Goal: Task Accomplishment & Management: Understand process/instructions

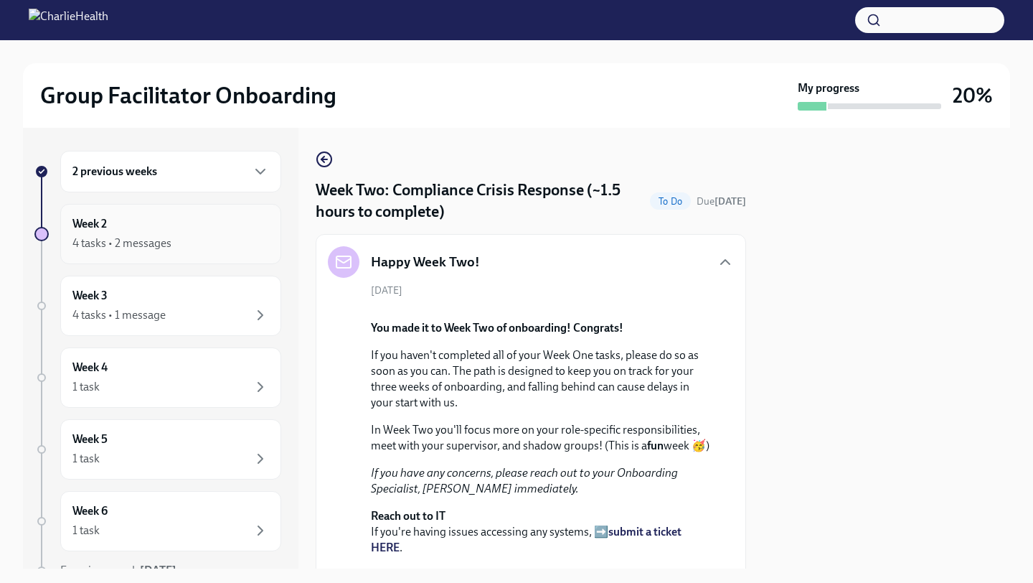
click at [162, 245] on div "4 tasks • 2 messages" at bounding box center [121, 243] width 99 height 16
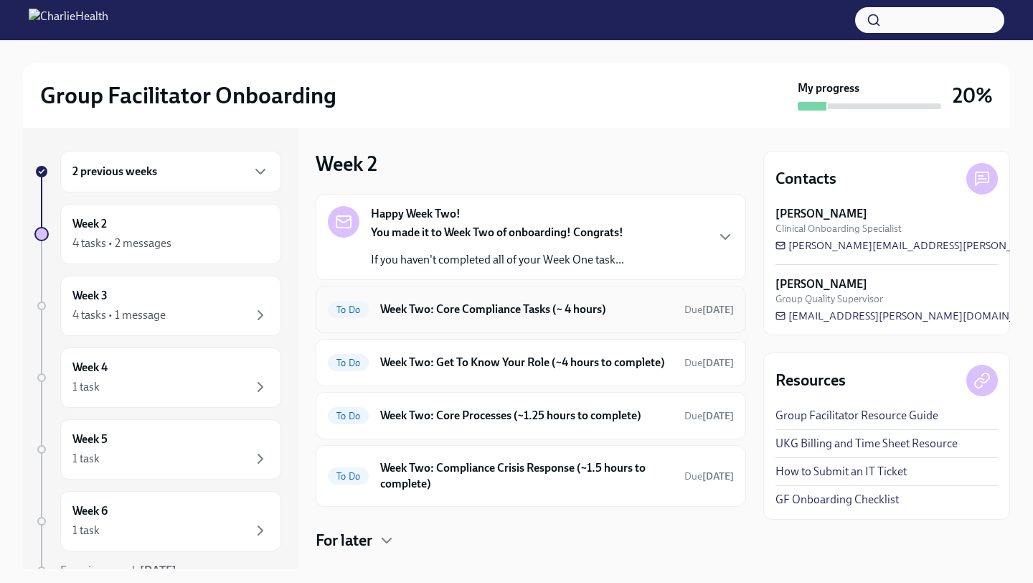
click at [523, 310] on h6 "Week Two: Core Compliance Tasks (~ 4 hours)" at bounding box center [526, 309] width 293 height 16
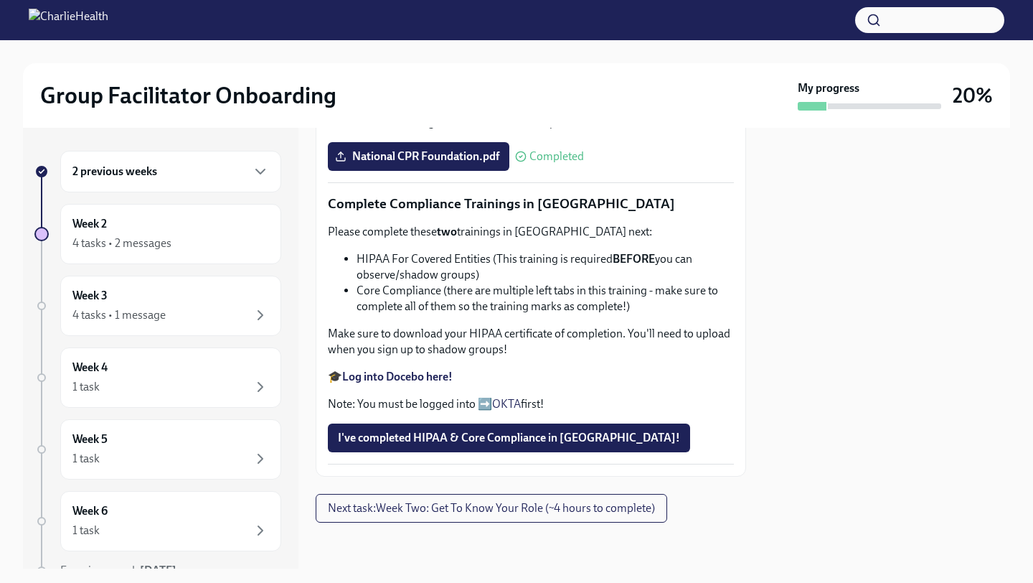
scroll to position [793, 0]
click at [506, 510] on span "Next task : Week Two: Get To Know Your Role (~4 hours to complete)" at bounding box center [491, 508] width 327 height 14
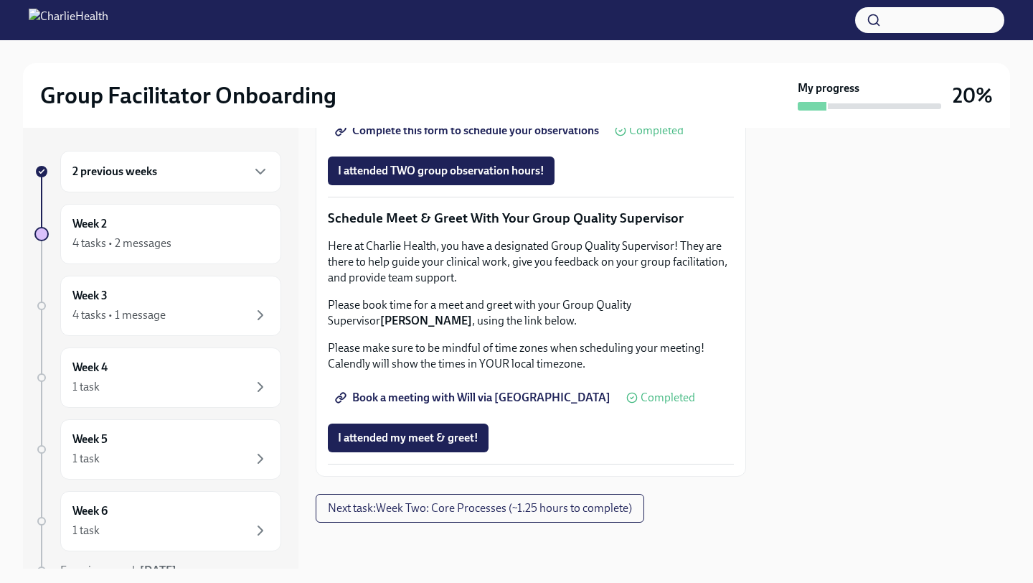
scroll to position [1362, 0]
click at [463, 515] on span "Next task : Week Two: Core Processes (~1.25 hours to complete)" at bounding box center [480, 508] width 304 height 14
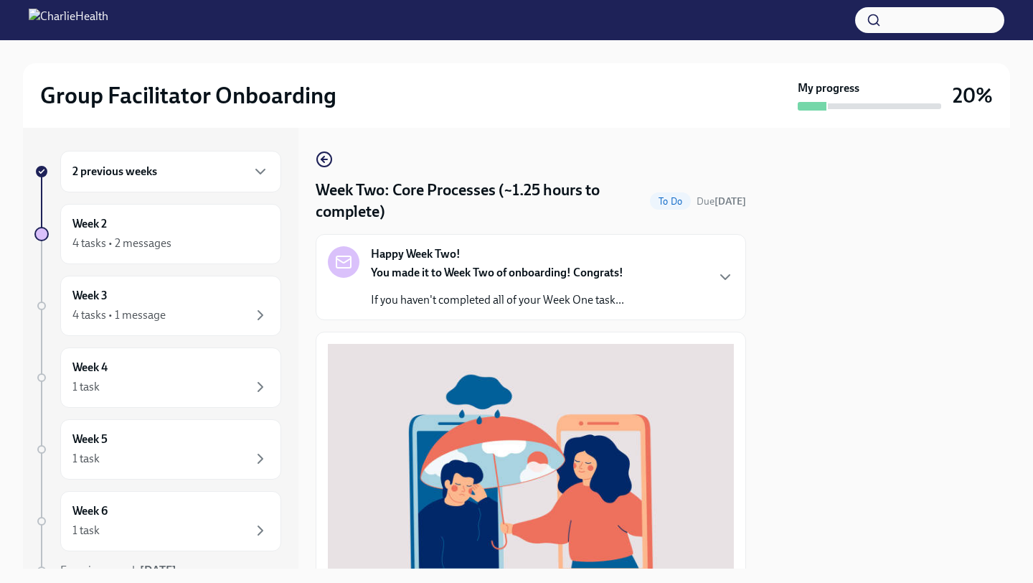
click at [646, 294] on div "Happy Week Two! You made it to Week Two of onboarding! Congrats! If you haven't…" at bounding box center [531, 277] width 406 height 62
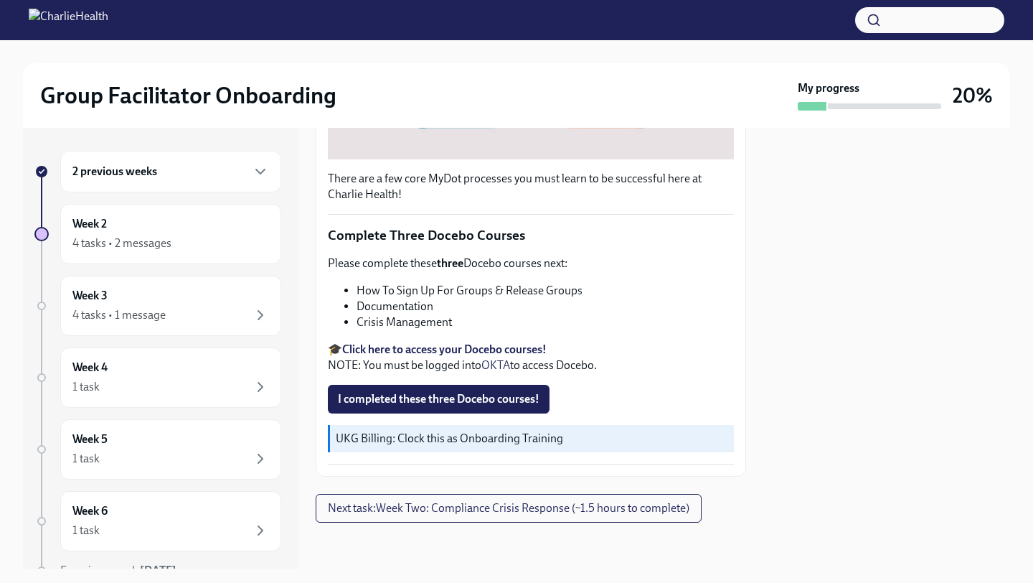
scroll to position [932, 0]
